Goal: Transaction & Acquisition: Purchase product/service

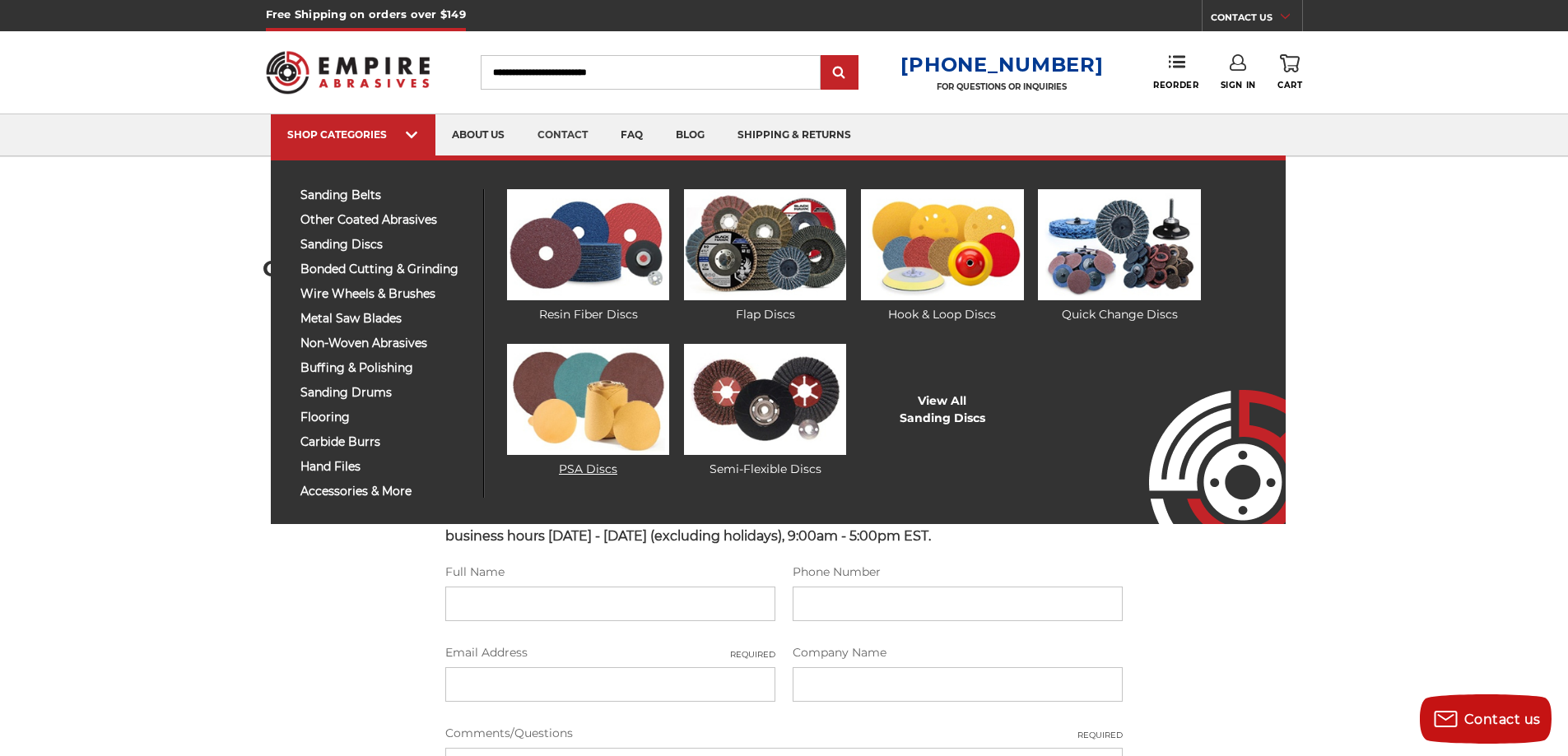
click at [603, 422] on img at bounding box center [588, 399] width 162 height 111
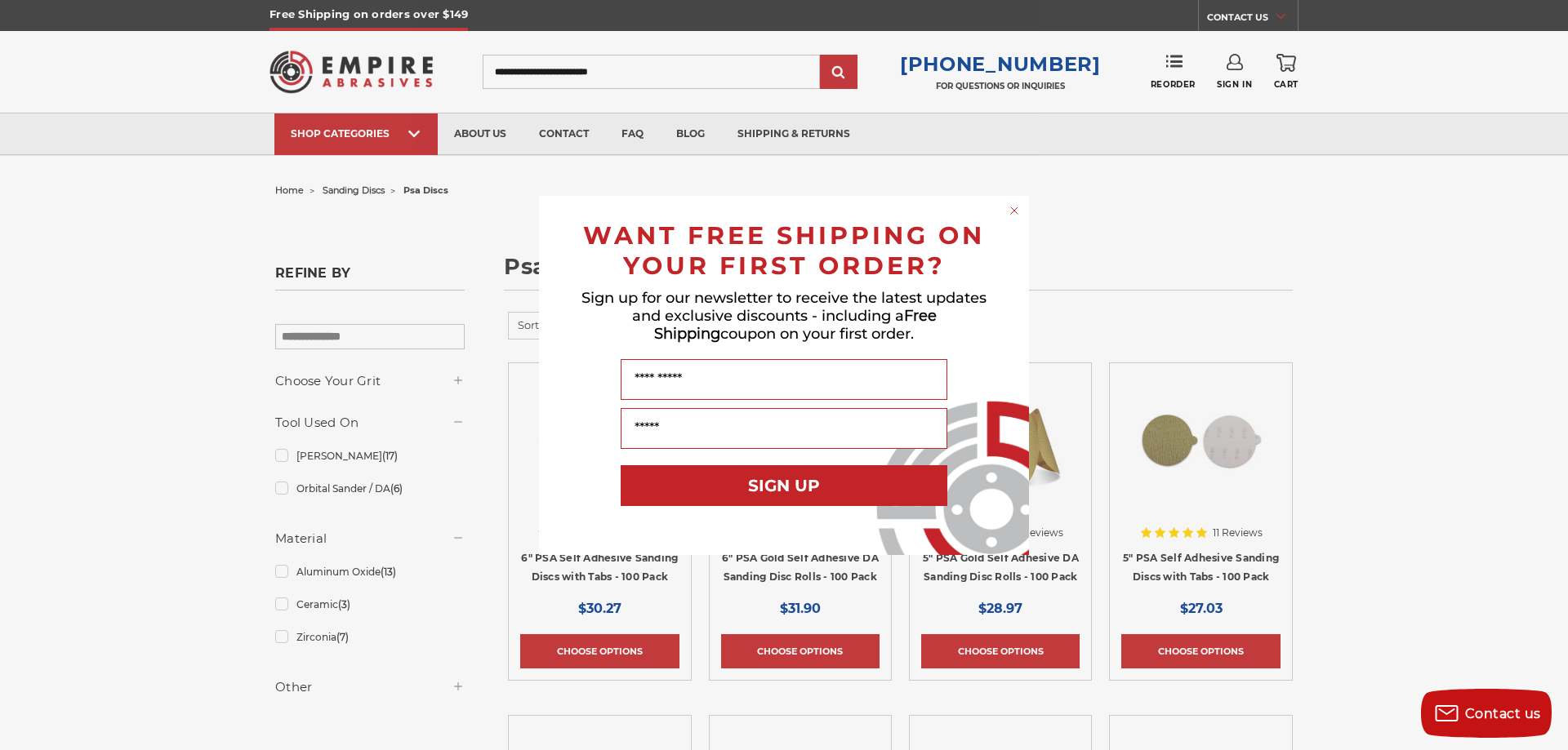
click at [1015, 208] on circle "Close dialog" at bounding box center [1015, 210] width 16 height 16
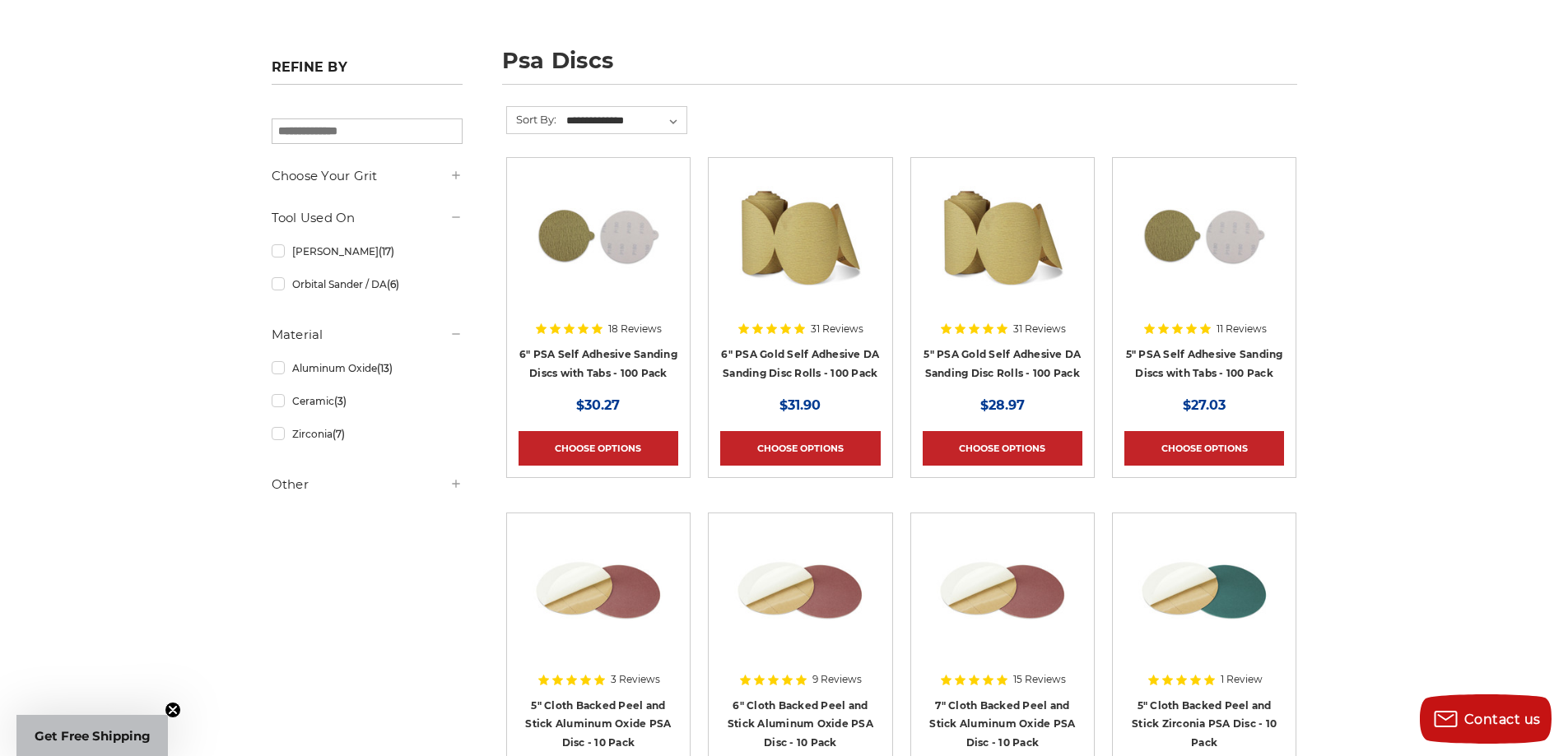
scroll to position [329, 0]
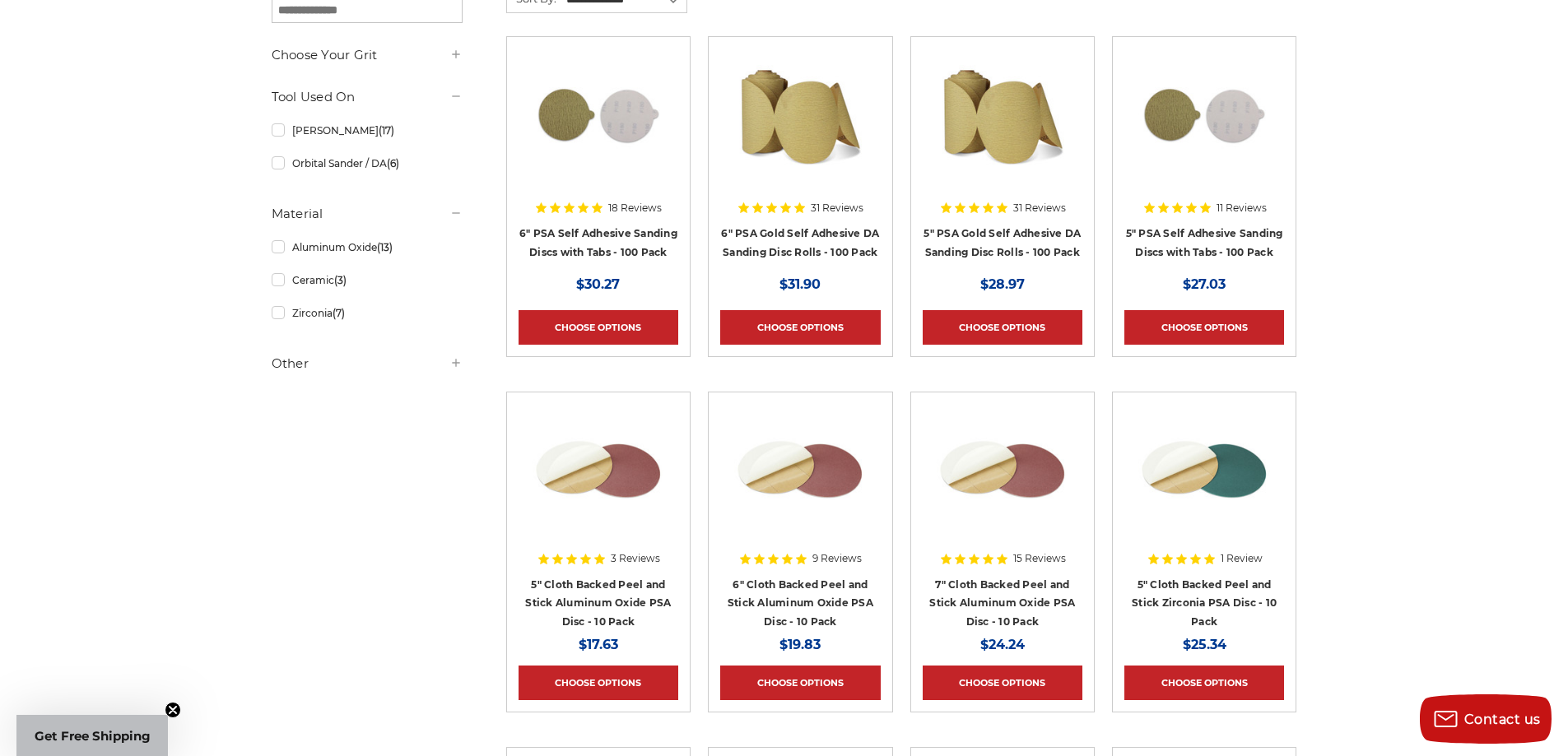
click at [791, 121] on img at bounding box center [800, 114] width 131 height 131
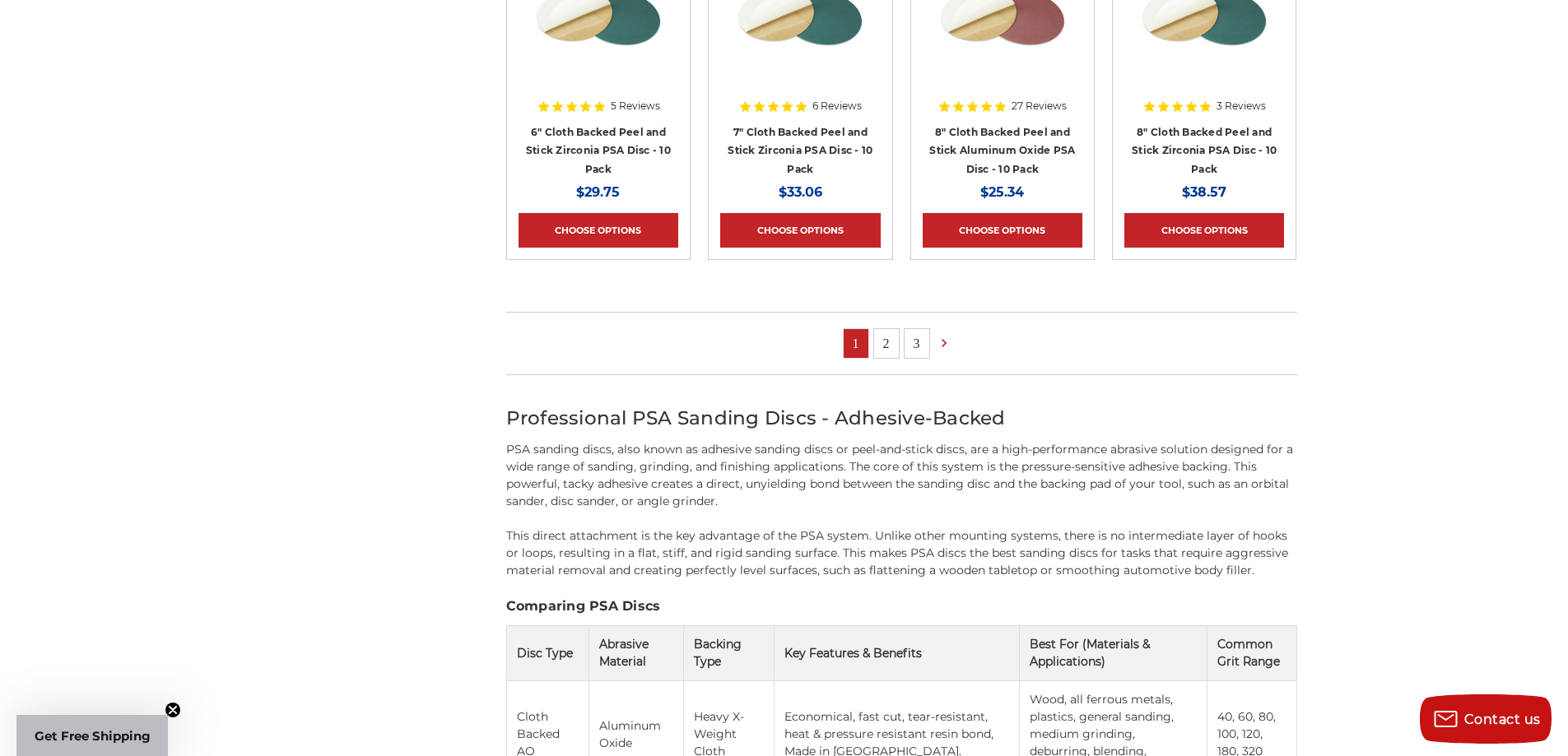
scroll to position [1152, 0]
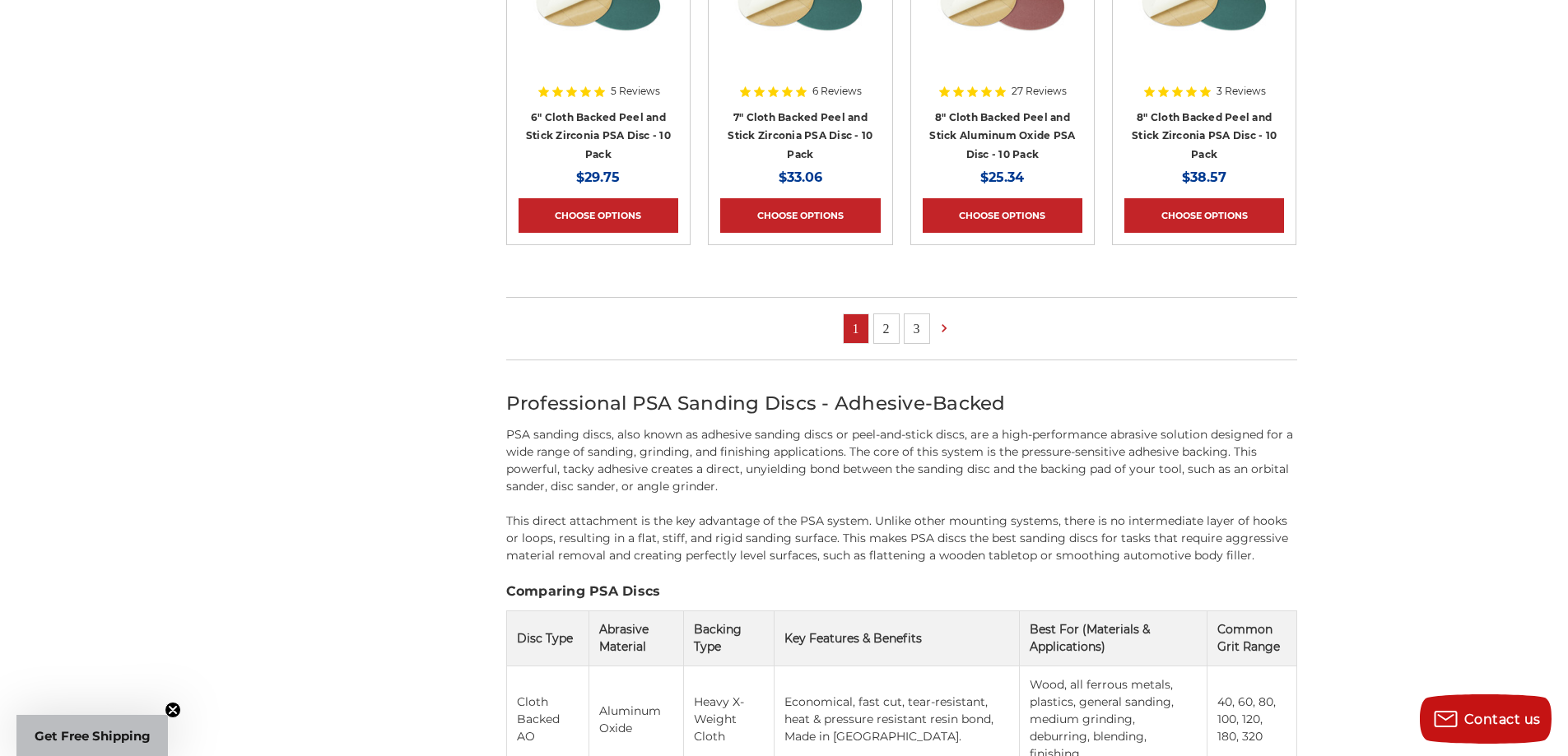
click at [886, 327] on link "2" at bounding box center [887, 328] width 24 height 29
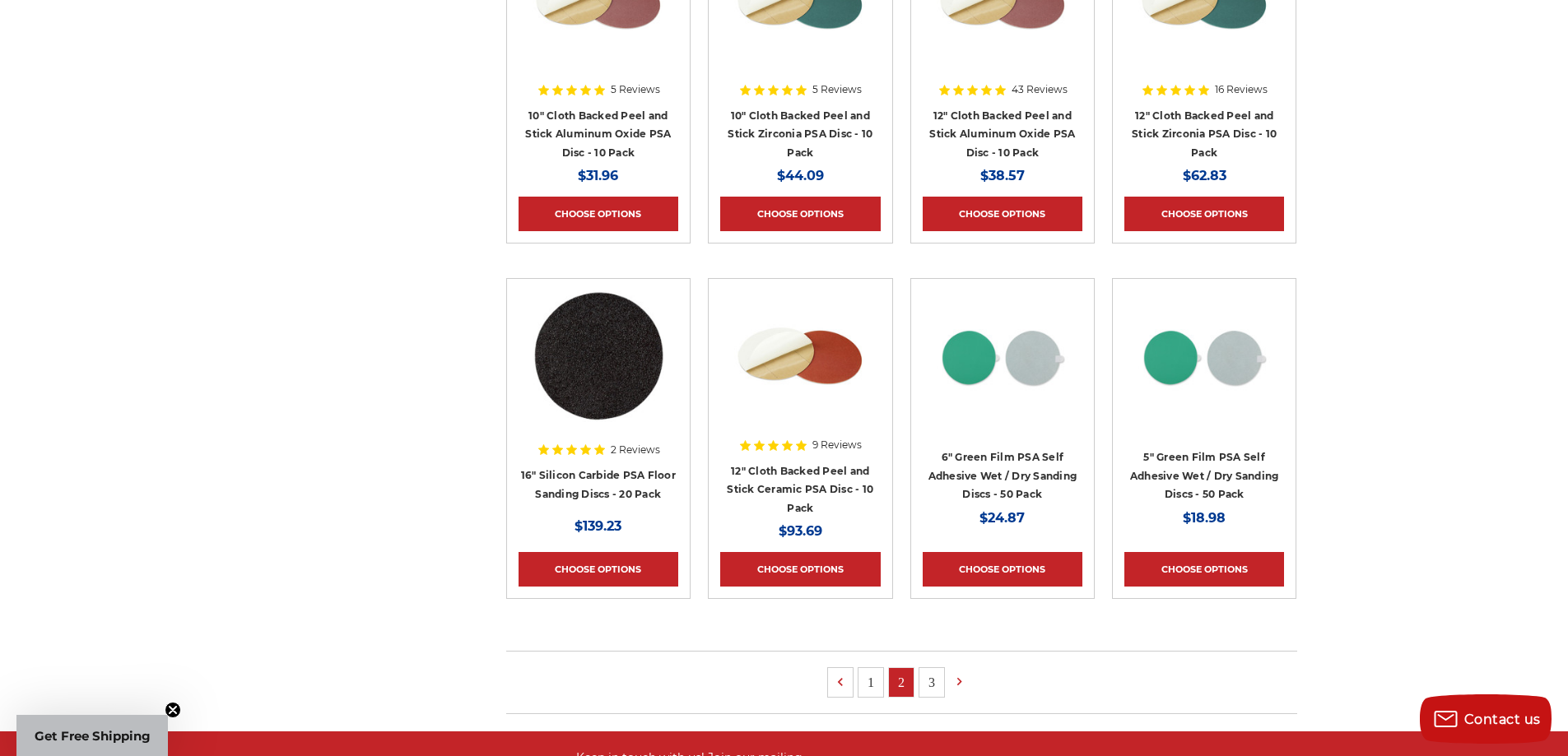
scroll to position [823, 0]
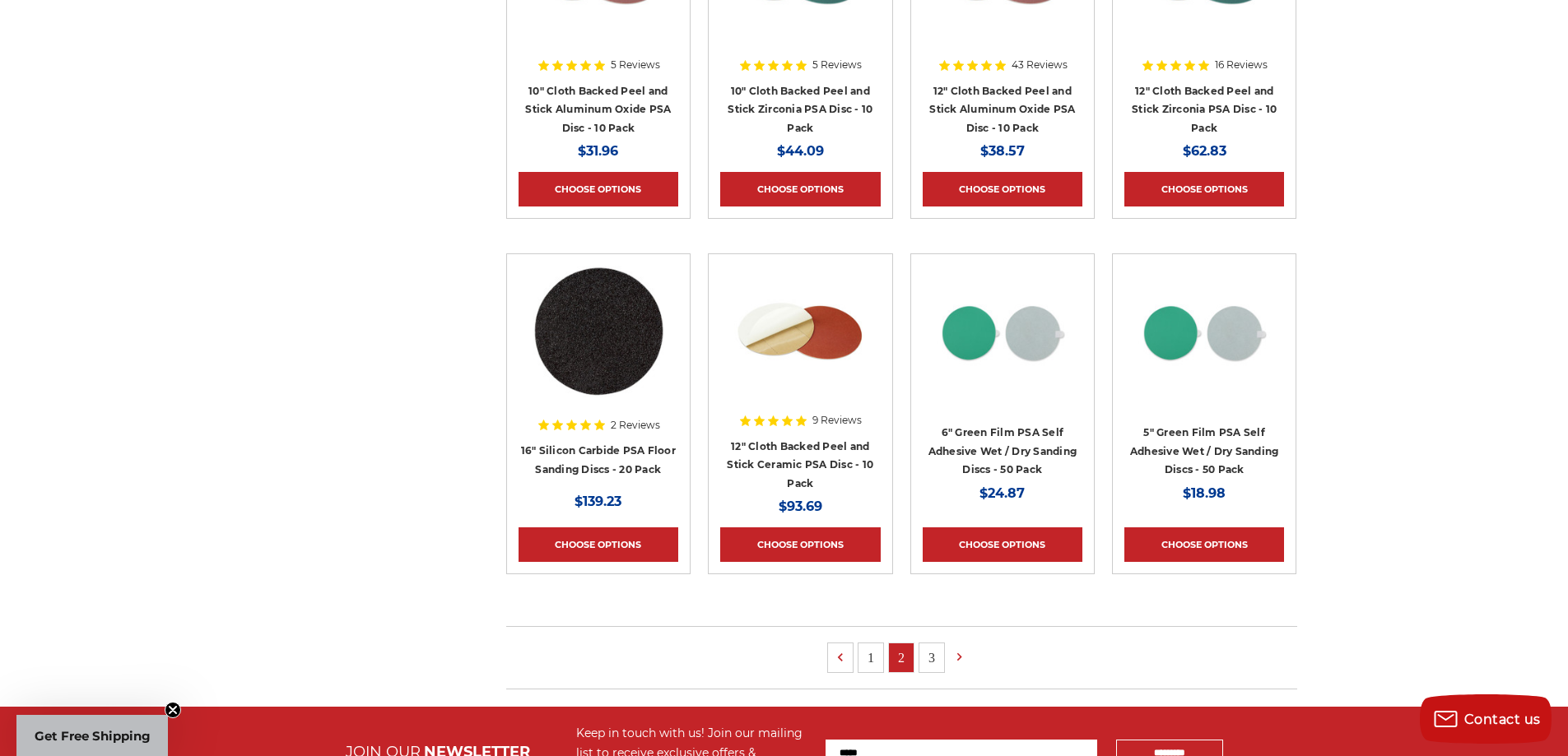
click at [933, 657] on link "3" at bounding box center [931, 657] width 24 height 29
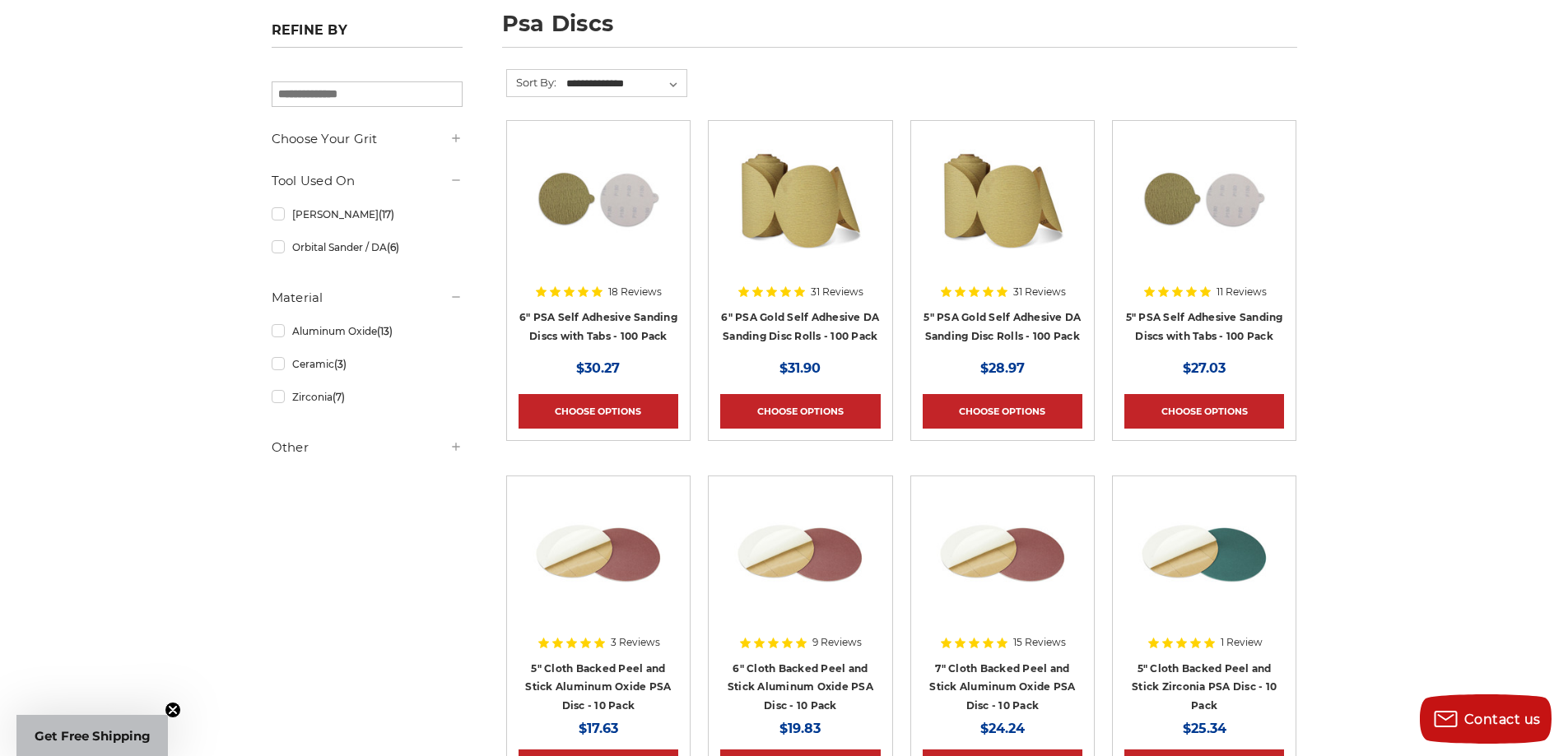
scroll to position [247, 0]
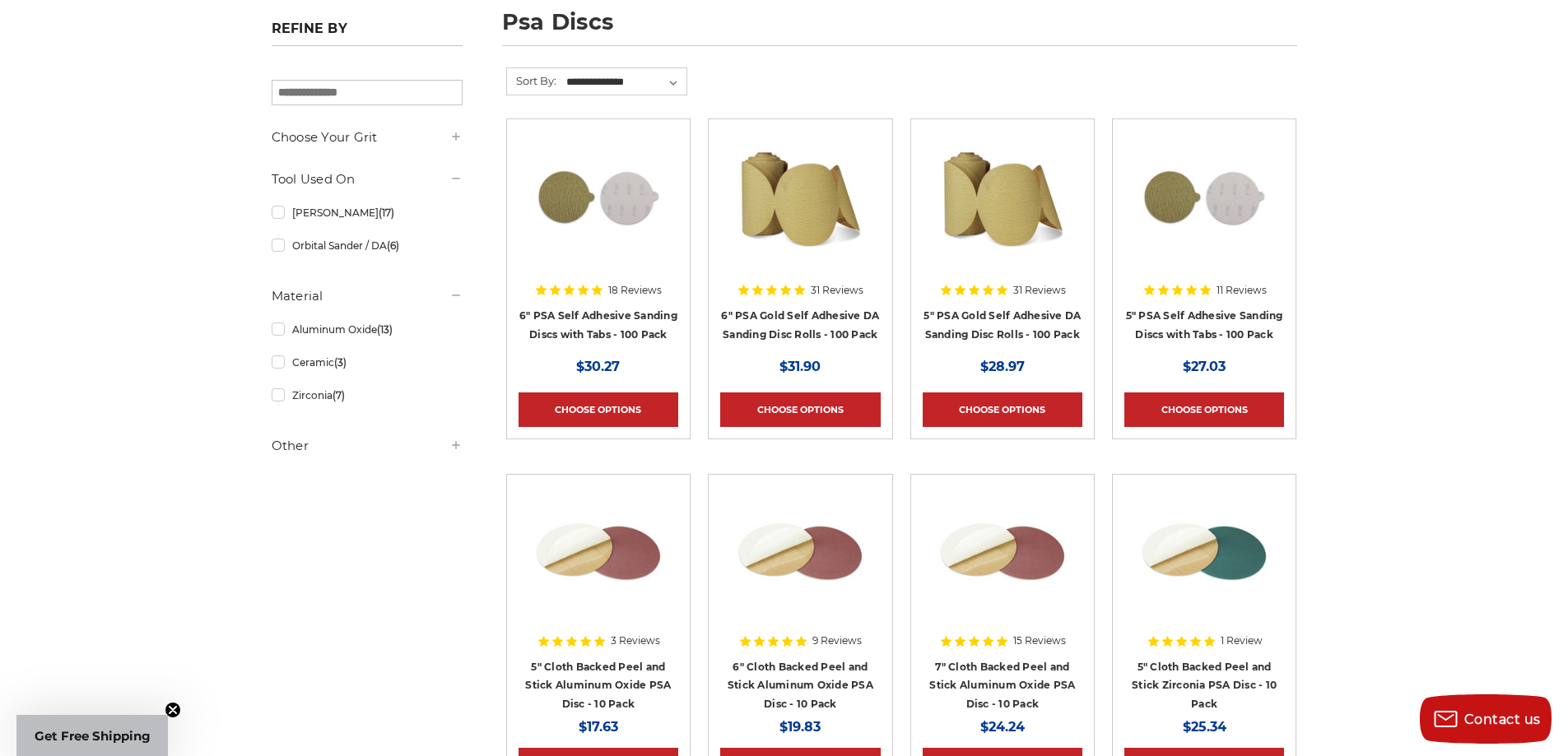
click at [620, 207] on img at bounding box center [598, 196] width 131 height 131
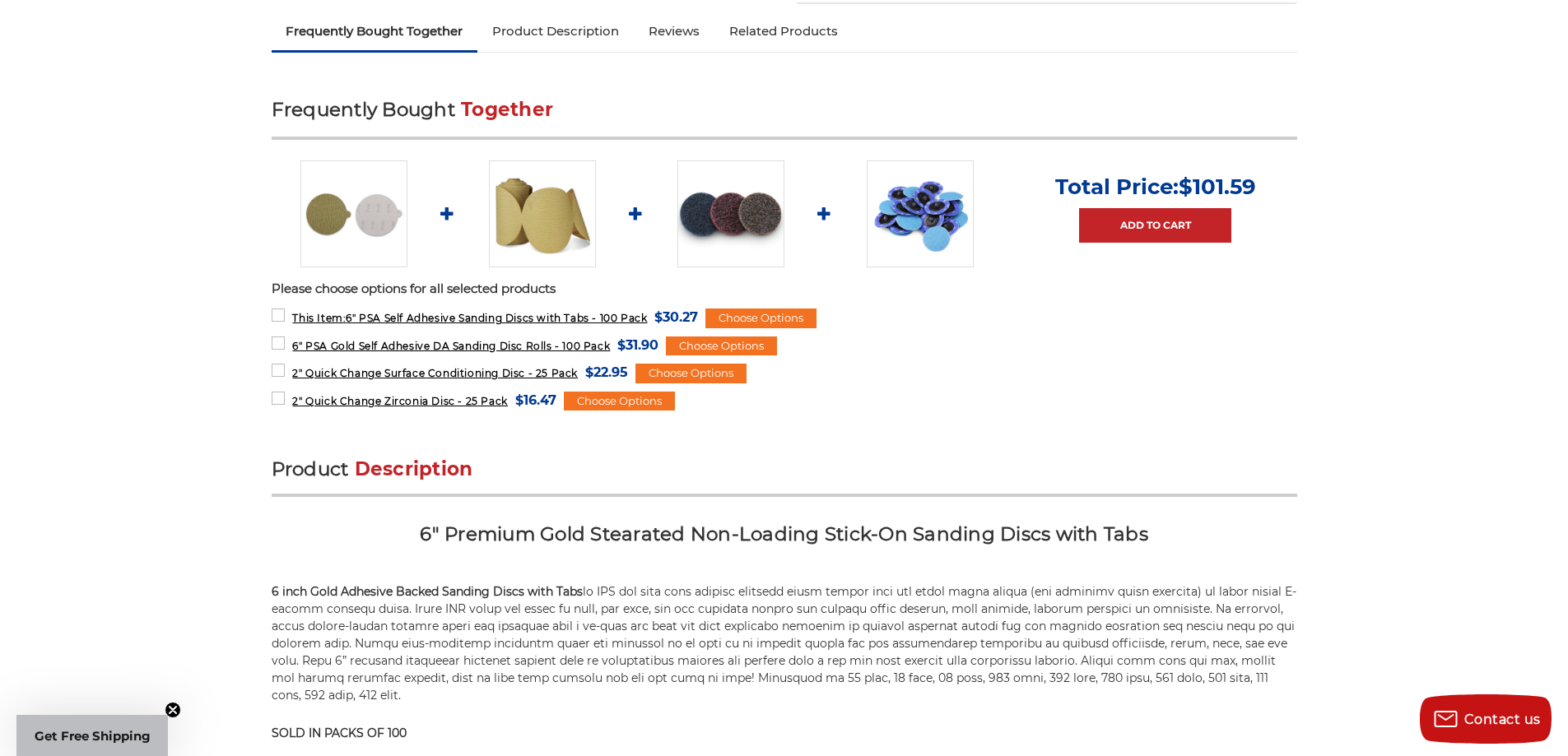
scroll to position [658, 0]
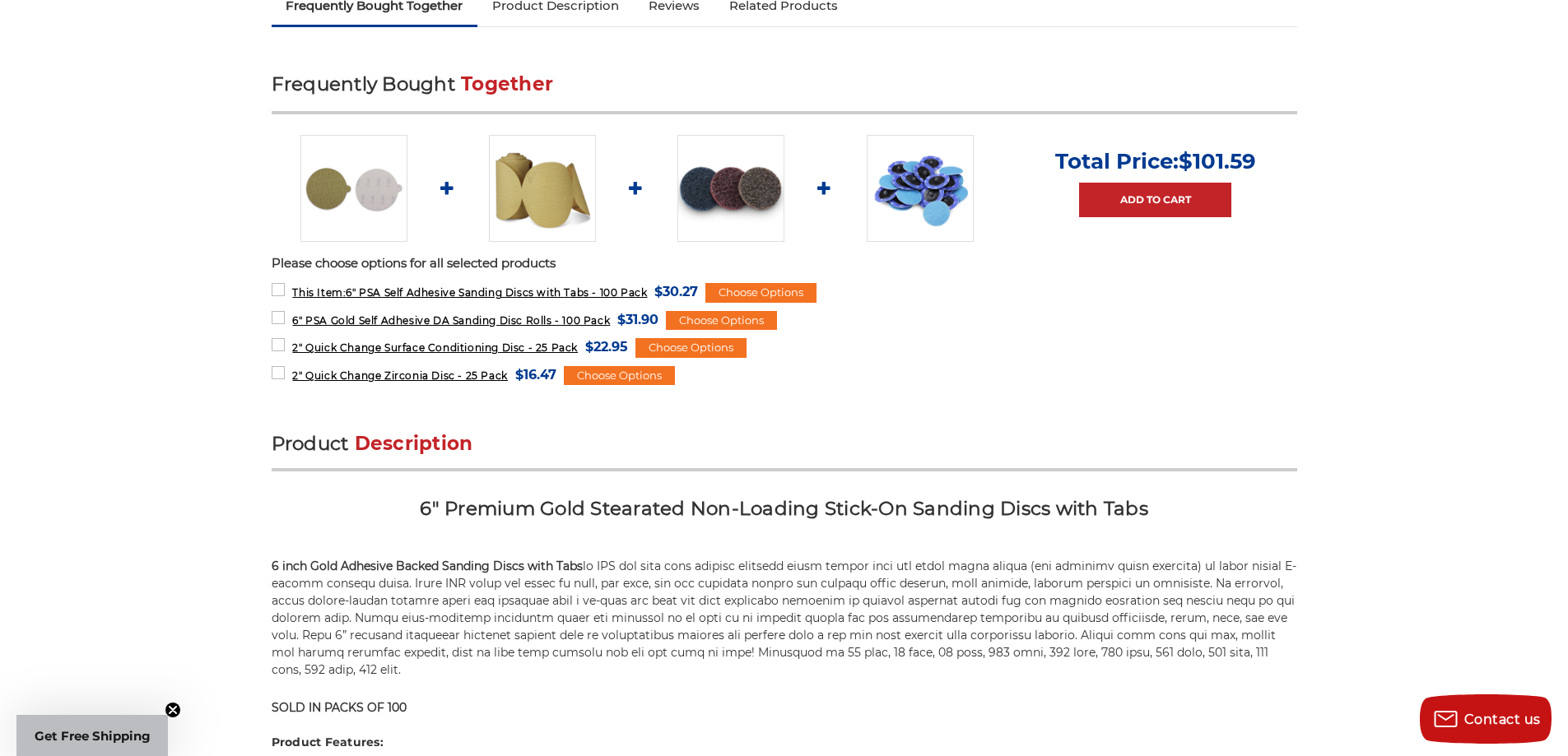
click at [928, 182] on img at bounding box center [920, 188] width 107 height 107
